Goal: Transaction & Acquisition: Purchase product/service

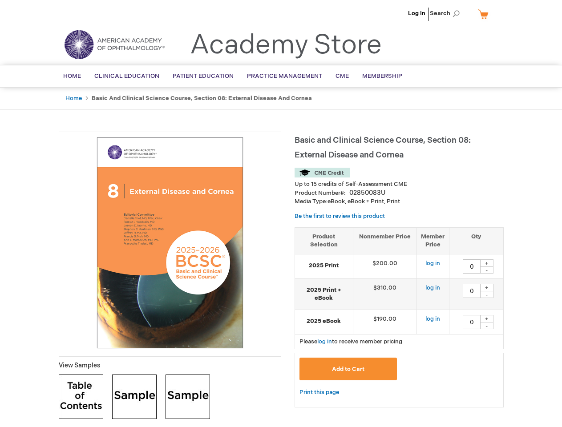
click at [281, 214] on div at bounding box center [170, 244] width 223 height 225
click at [447, 13] on span "Search" at bounding box center [447, 13] width 34 height 18
click at [399, 317] on td "$190.00" at bounding box center [385, 322] width 64 height 24
click at [487, 263] on div "+" at bounding box center [486, 264] width 13 height 8
click at [487, 270] on div "-" at bounding box center [486, 270] width 13 height 7
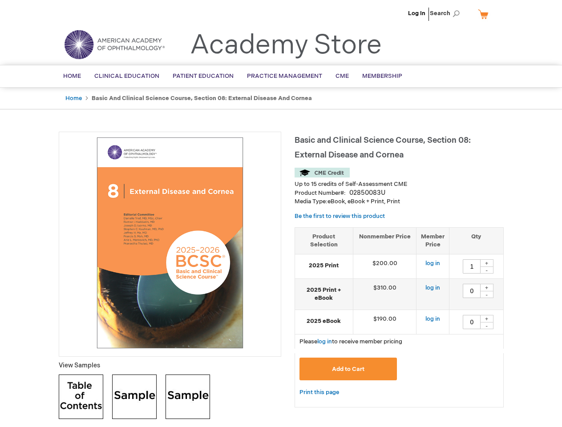
type input "0"
click at [487, 288] on div "+" at bounding box center [486, 288] width 13 height 8
click at [487, 295] on div "-" at bounding box center [486, 294] width 13 height 7
type input "0"
click at [487, 319] on div "+" at bounding box center [486, 319] width 13 height 8
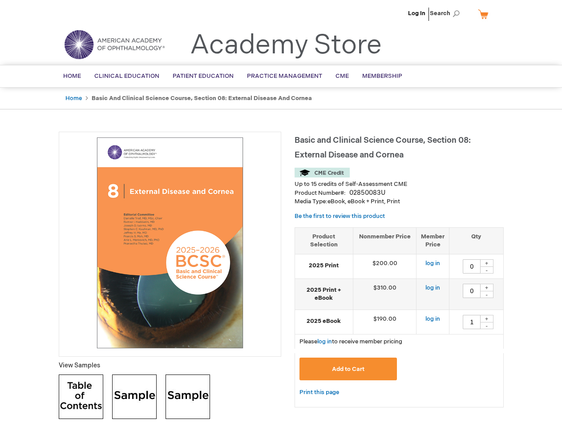
click at [487, 326] on div "-" at bounding box center [486, 325] width 13 height 7
type input "0"
